Goal: Task Accomplishment & Management: Manage account settings

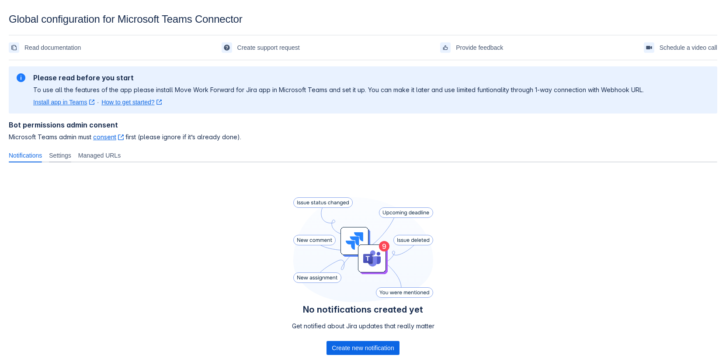
click at [59, 154] on span "Settings" at bounding box center [60, 155] width 22 height 9
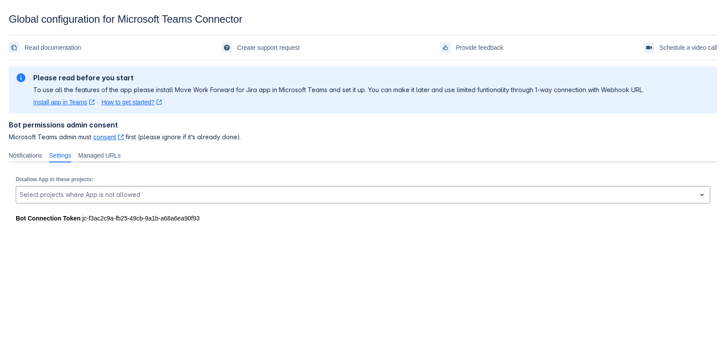
click at [98, 153] on span "Managed URLs" at bounding box center [99, 155] width 42 height 9
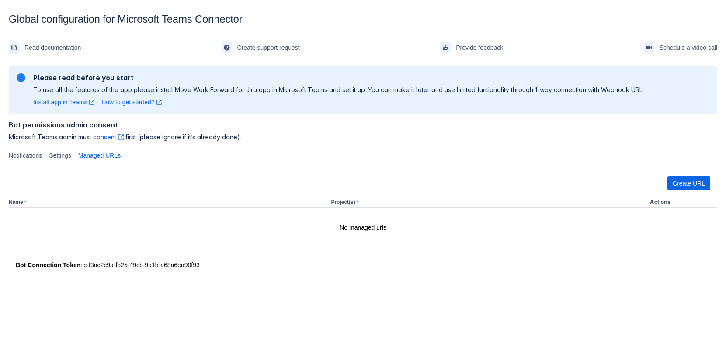
click at [28, 159] on span "Notifications" at bounding box center [25, 155] width 33 height 9
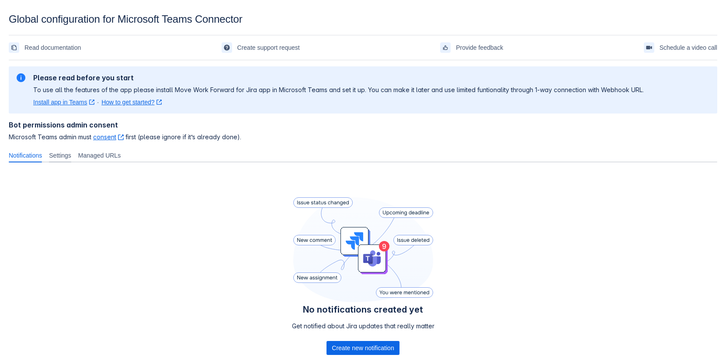
click at [68, 160] on div "Settings" at bounding box center [59, 156] width 29 height 14
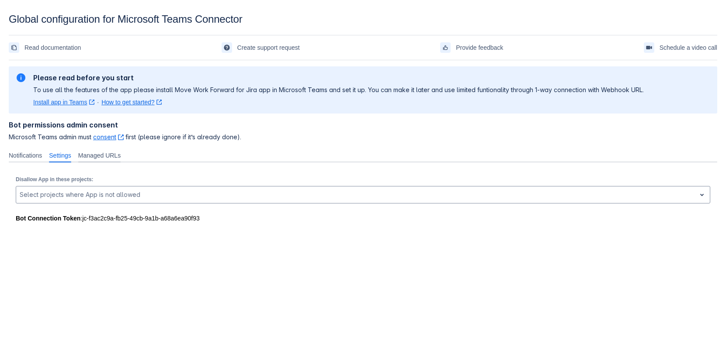
click at [117, 152] on span "Managed URLs" at bounding box center [99, 155] width 42 height 9
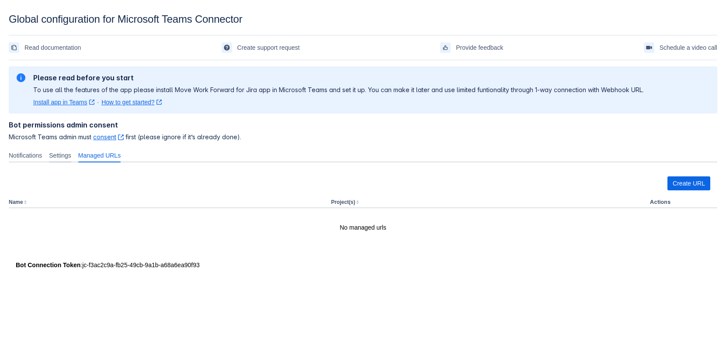
click at [67, 153] on span "Settings" at bounding box center [60, 155] width 22 height 9
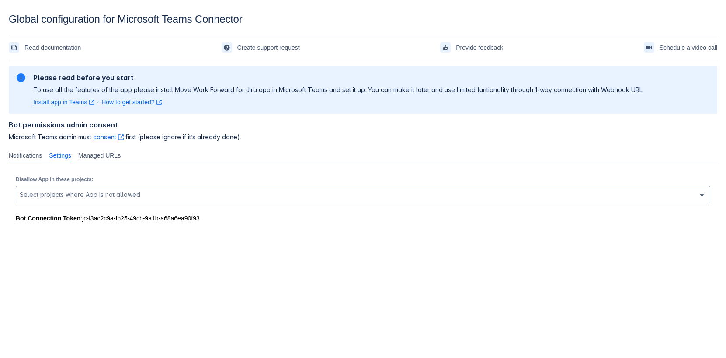
click at [24, 153] on span "Notifications" at bounding box center [25, 155] width 33 height 9
